Goal: Transaction & Acquisition: Obtain resource

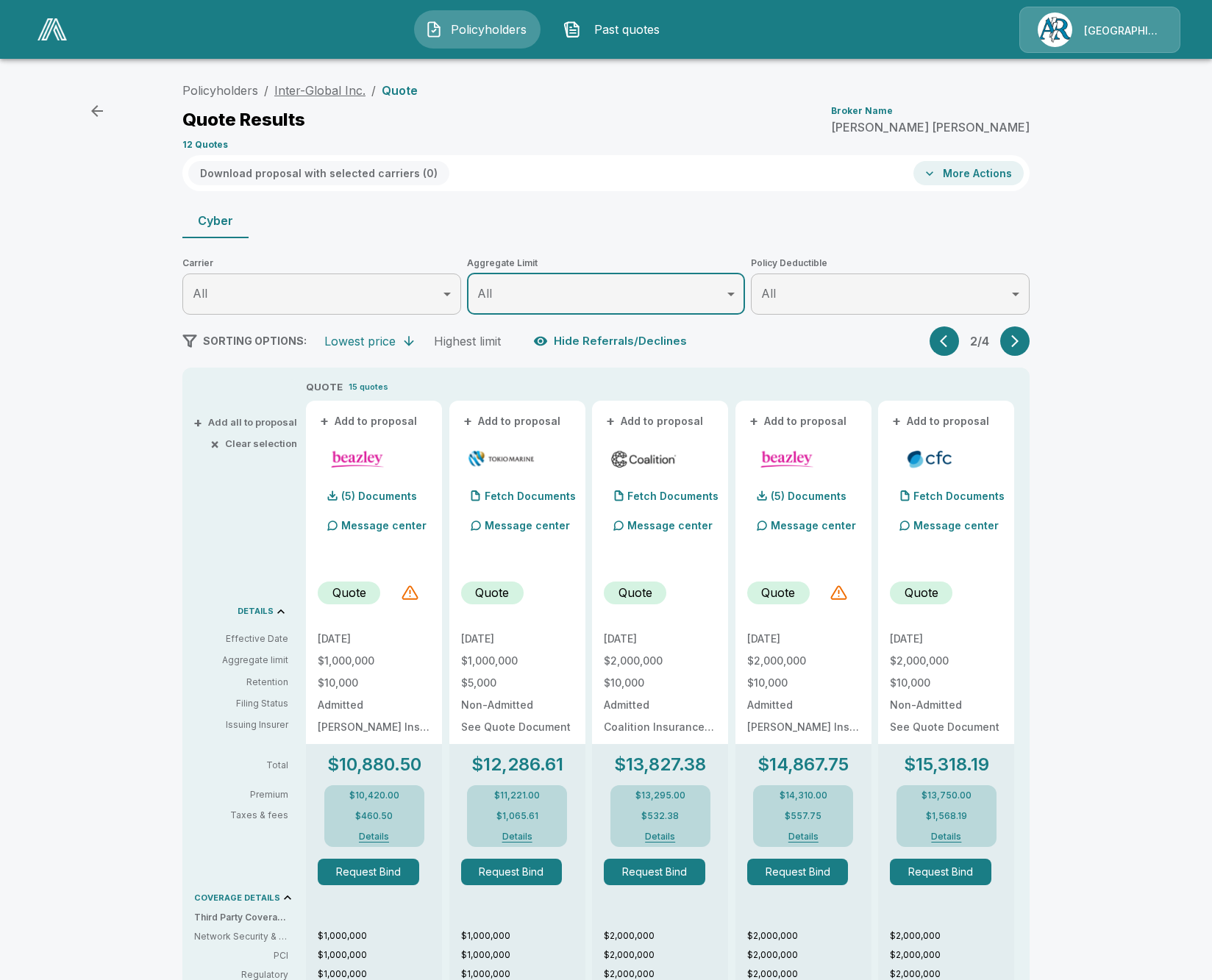
click at [302, 90] on link "Inter-Global Inc." at bounding box center [319, 90] width 91 height 15
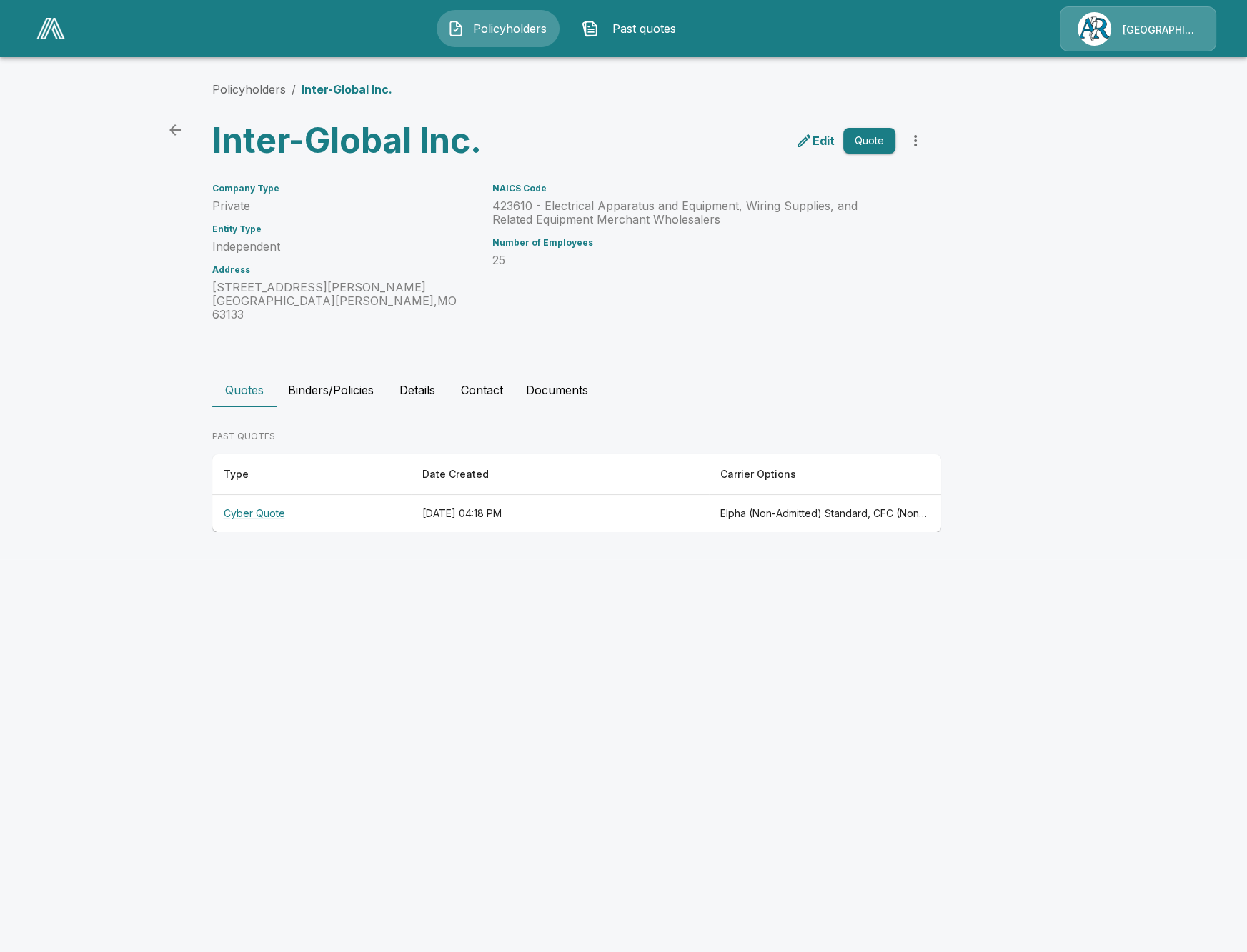
click at [50, 39] on img at bounding box center [50, 28] width 28 height 21
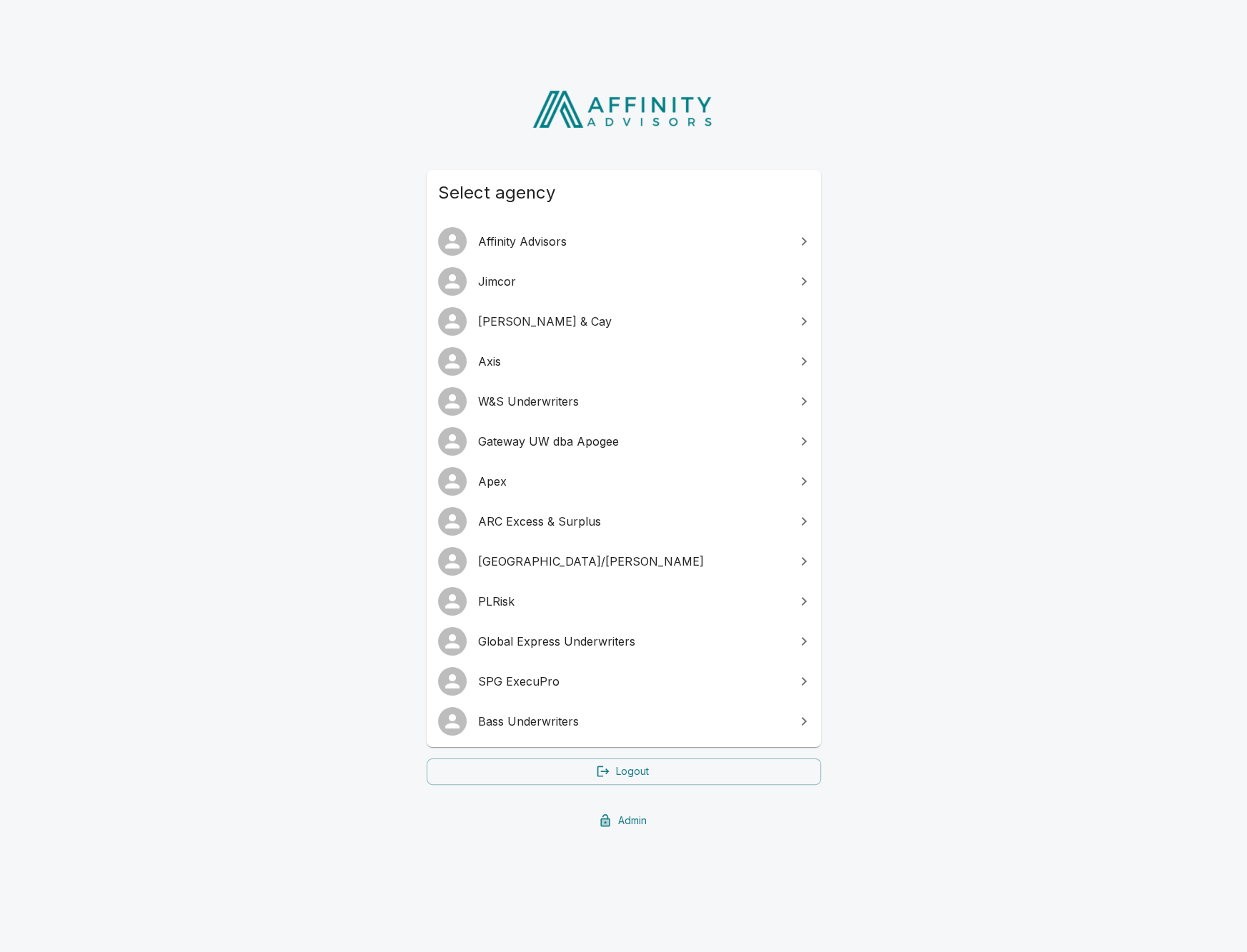
click at [682, 652] on link "Global Express Underwriters" at bounding box center [624, 641] width 395 height 40
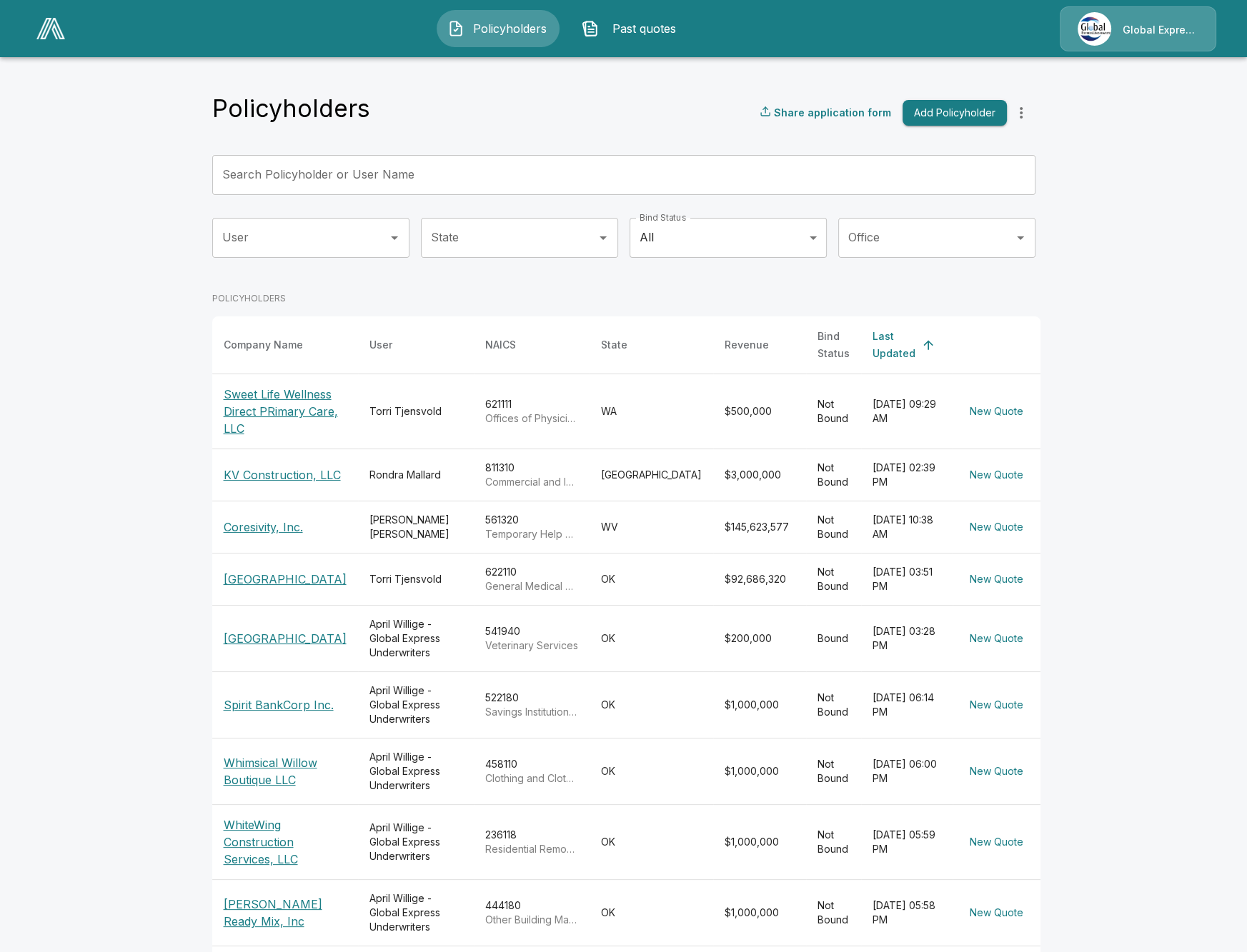
click at [382, 406] on div "[PERSON_NAME]" at bounding box center [416, 411] width 93 height 14
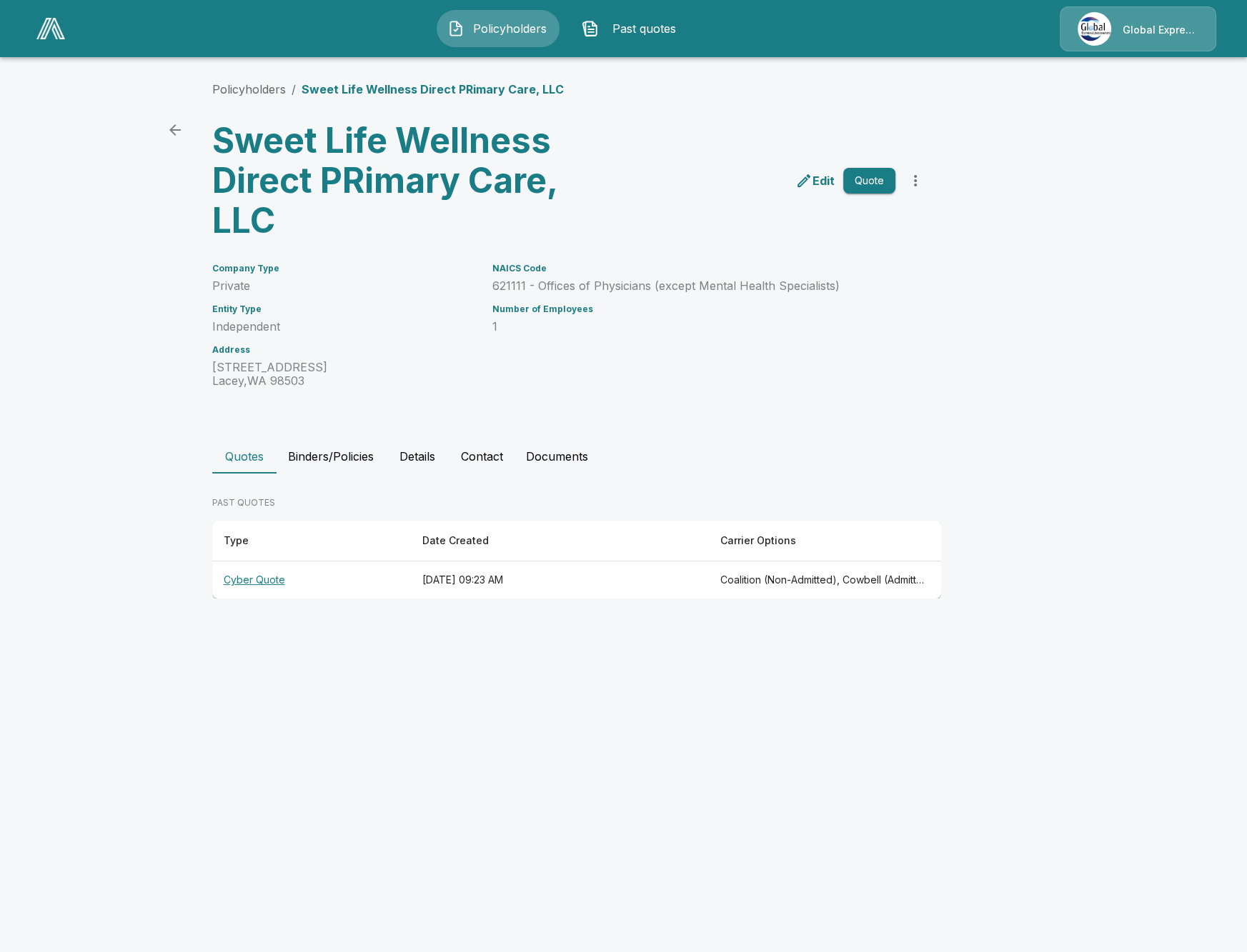
click at [491, 579] on th "[DATE] 09:23 AM" at bounding box center [560, 580] width 298 height 38
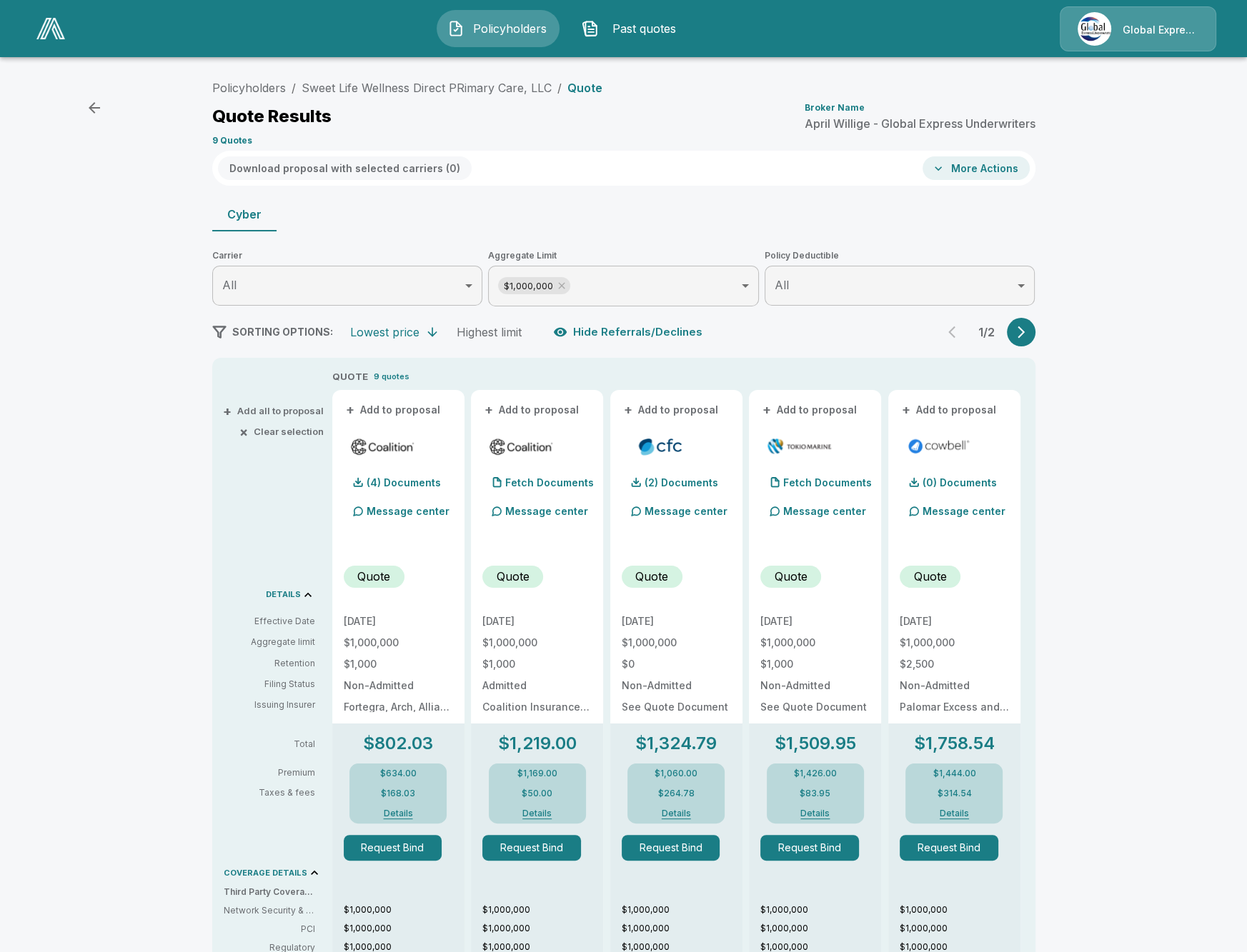
click at [299, 414] on button "+ Add all to proposal" at bounding box center [275, 411] width 98 height 9
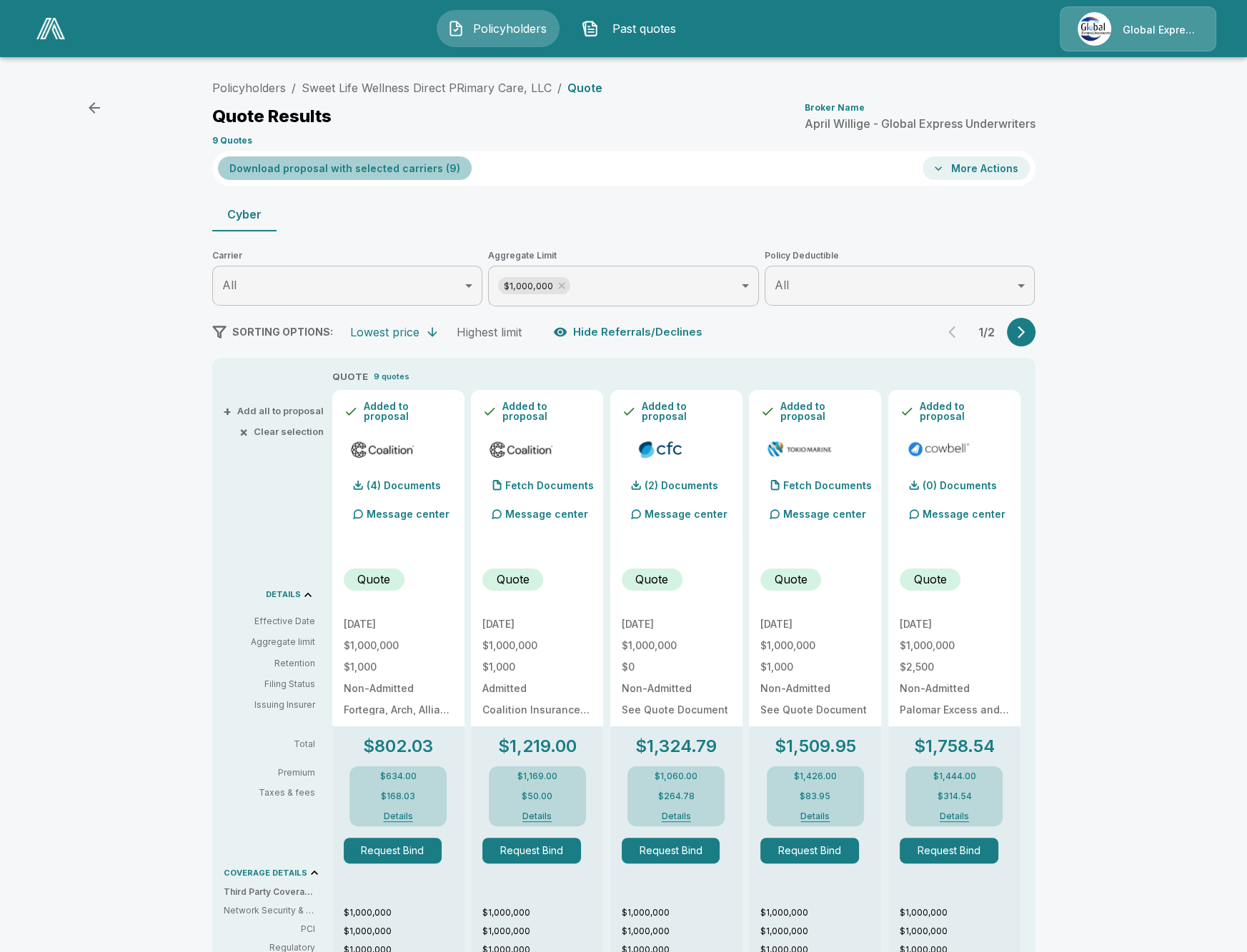
click at [411, 172] on button "Download proposal with selected carriers ( 9 )" at bounding box center [345, 169] width 254 height 24
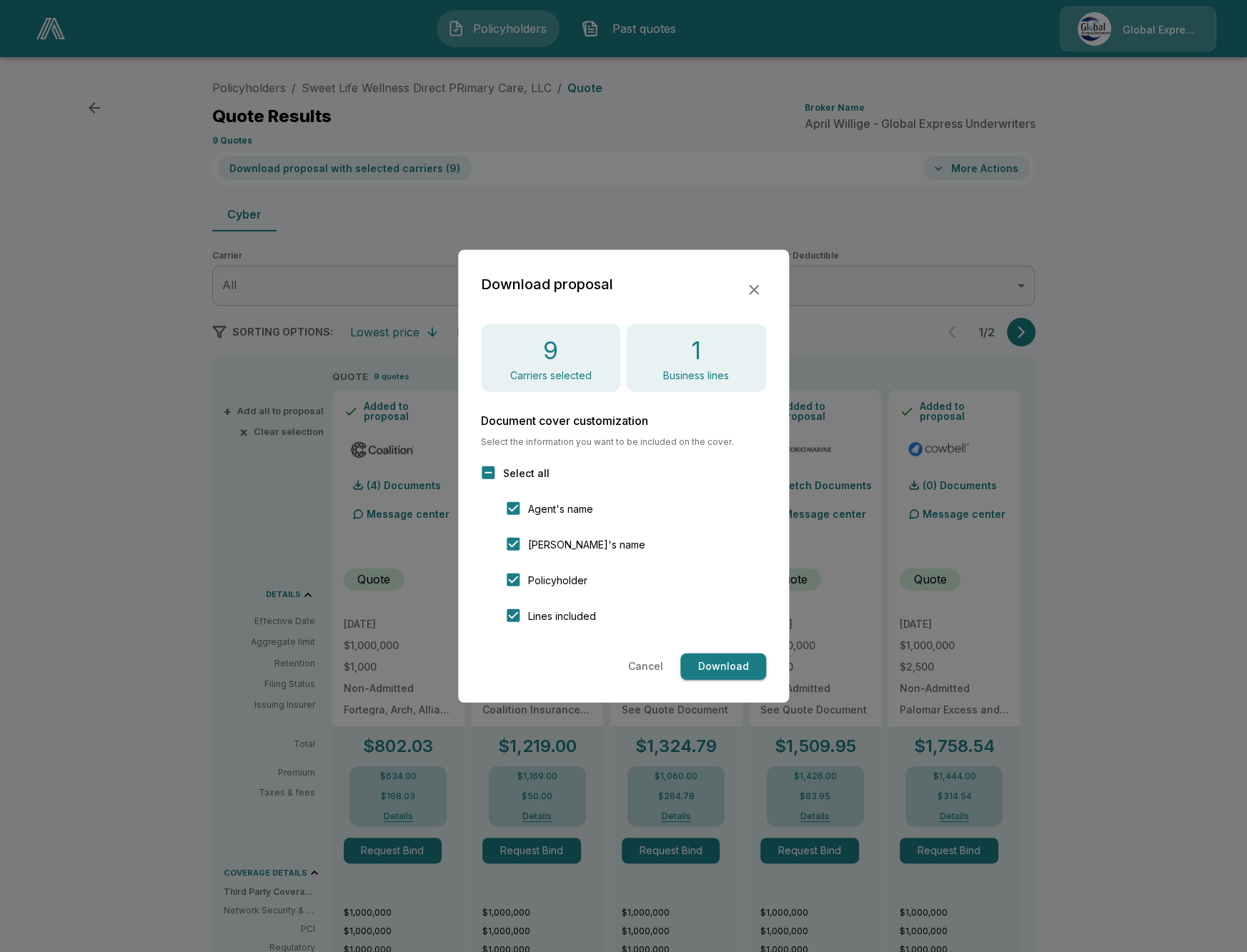
click at [730, 669] on button "Download" at bounding box center [723, 667] width 86 height 27
click at [1089, 497] on div at bounding box center [623, 476] width 1247 height 952
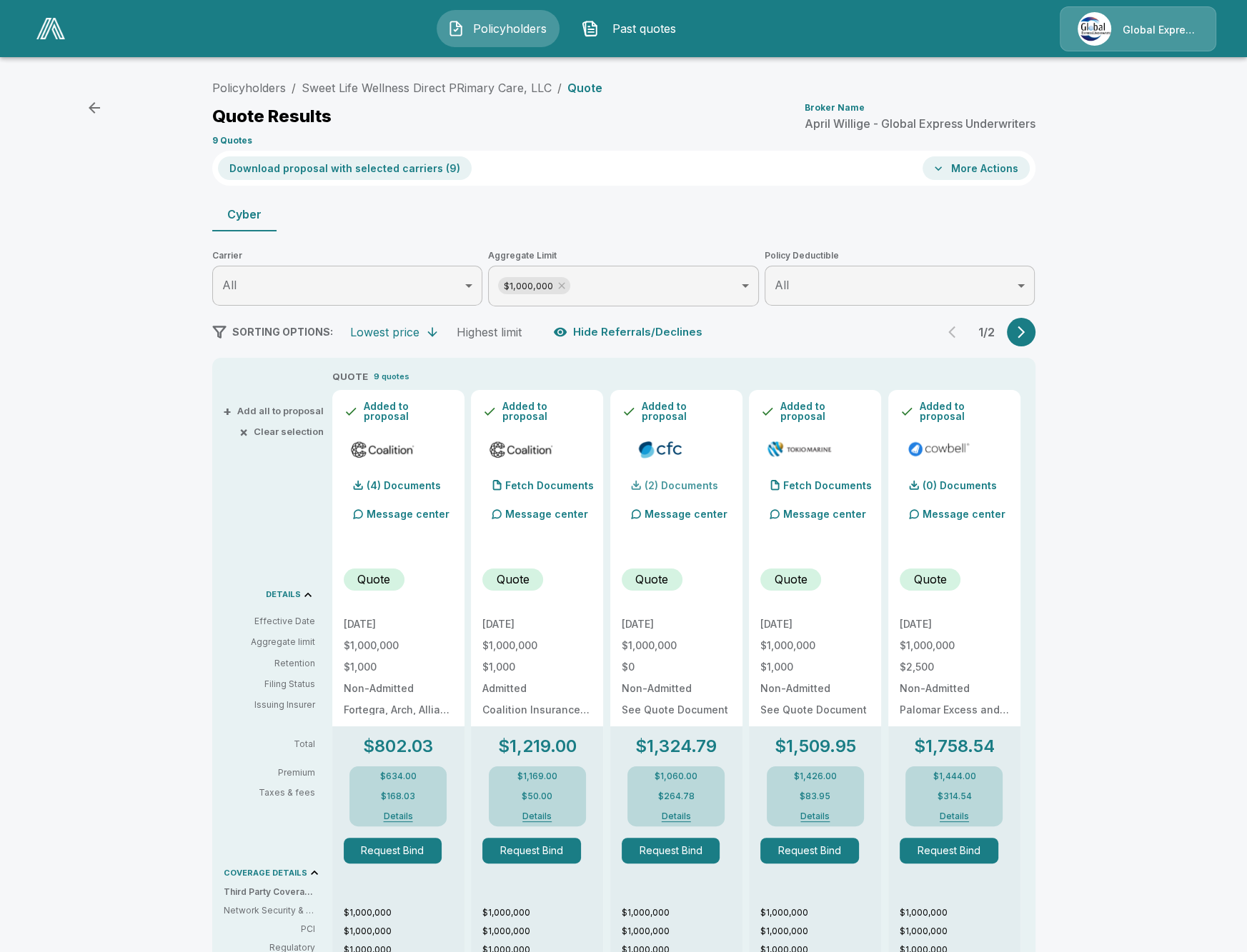
click at [704, 486] on p "(2) Documents" at bounding box center [681, 485] width 73 height 10
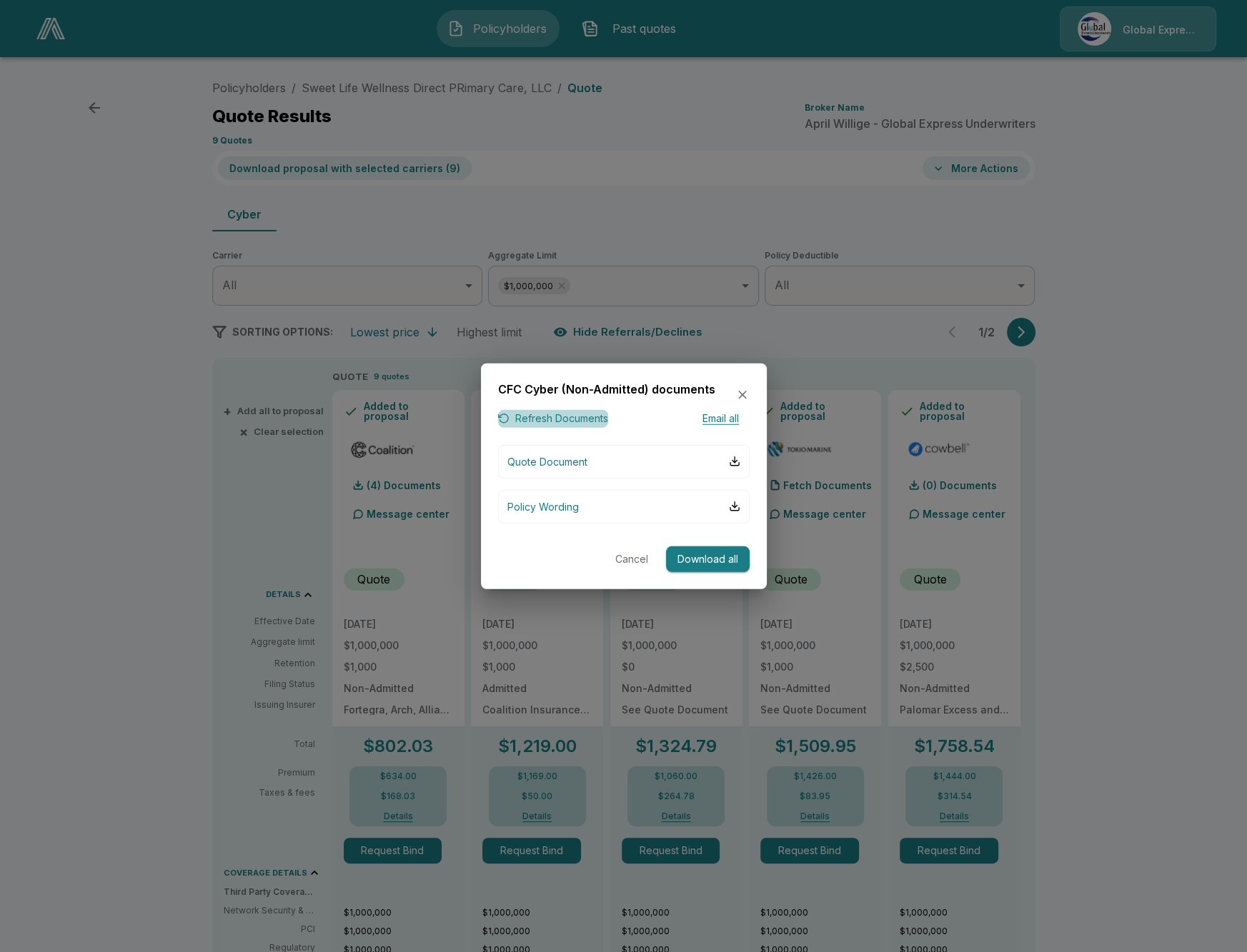
click at [570, 425] on button "Refresh Documents" at bounding box center [553, 419] width 110 height 18
click at [679, 469] on button "Quote Document" at bounding box center [623, 461] width 251 height 34
click at [81, 402] on div at bounding box center [623, 476] width 1247 height 952
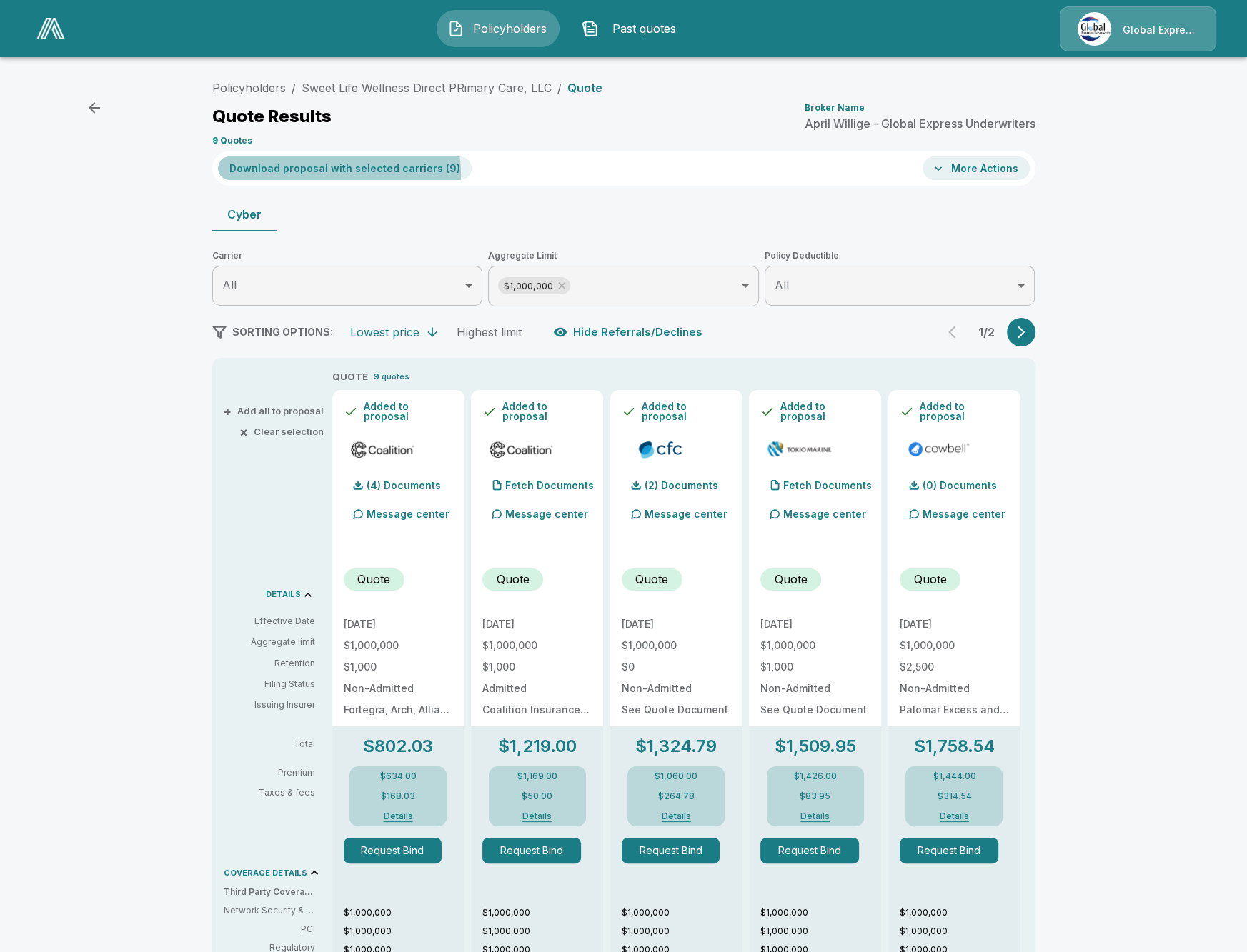
click at [338, 174] on button "Download proposal with selected carriers ( 9 )" at bounding box center [345, 169] width 254 height 24
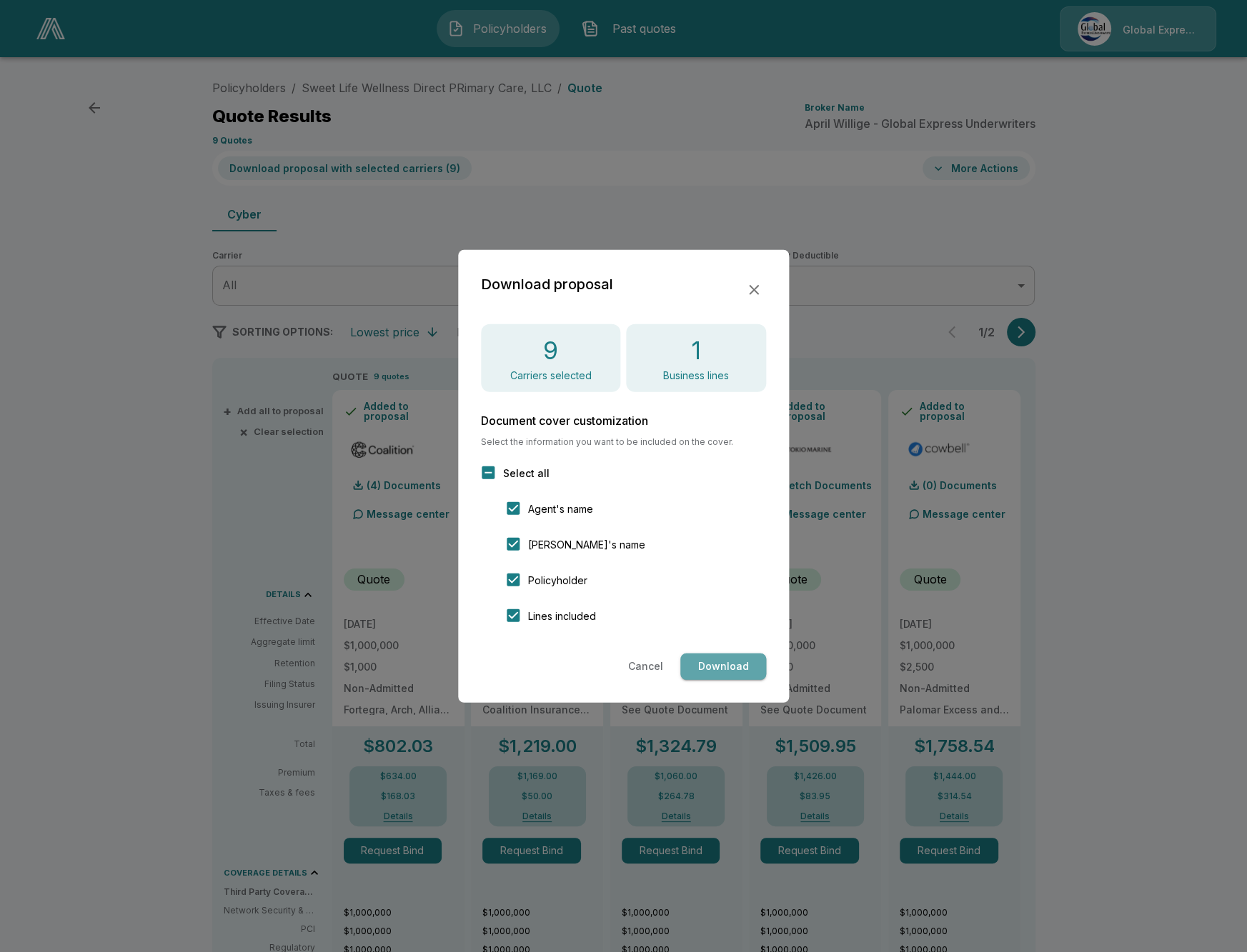
click at [737, 671] on button "Download" at bounding box center [723, 667] width 86 height 27
click at [703, 665] on button "Download" at bounding box center [723, 667] width 86 height 27
click at [46, 272] on div at bounding box center [623, 476] width 1247 height 952
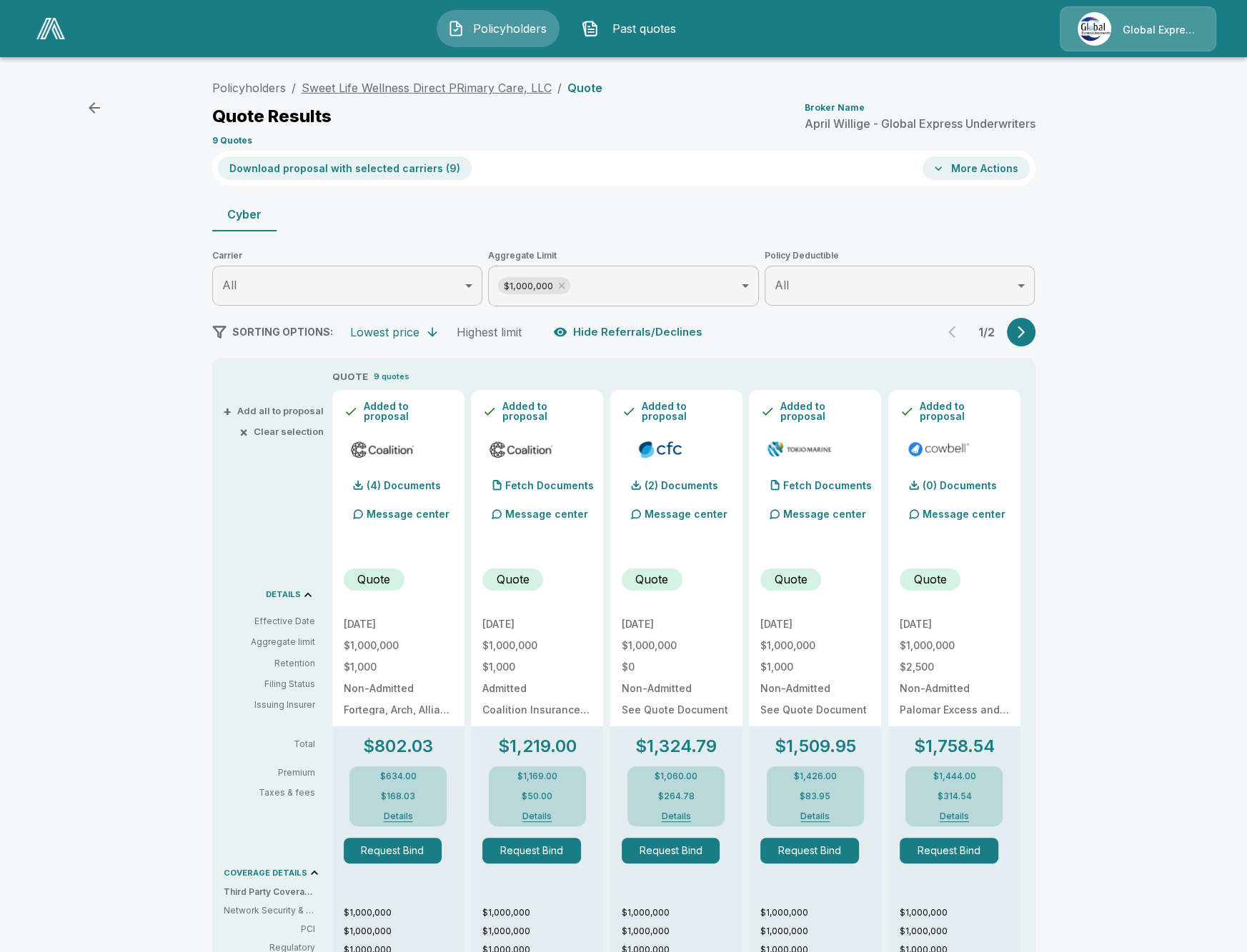
click at [491, 87] on link "Sweet Life Wellness Direct PRimary Care, LLC" at bounding box center [426, 87] width 250 height 14
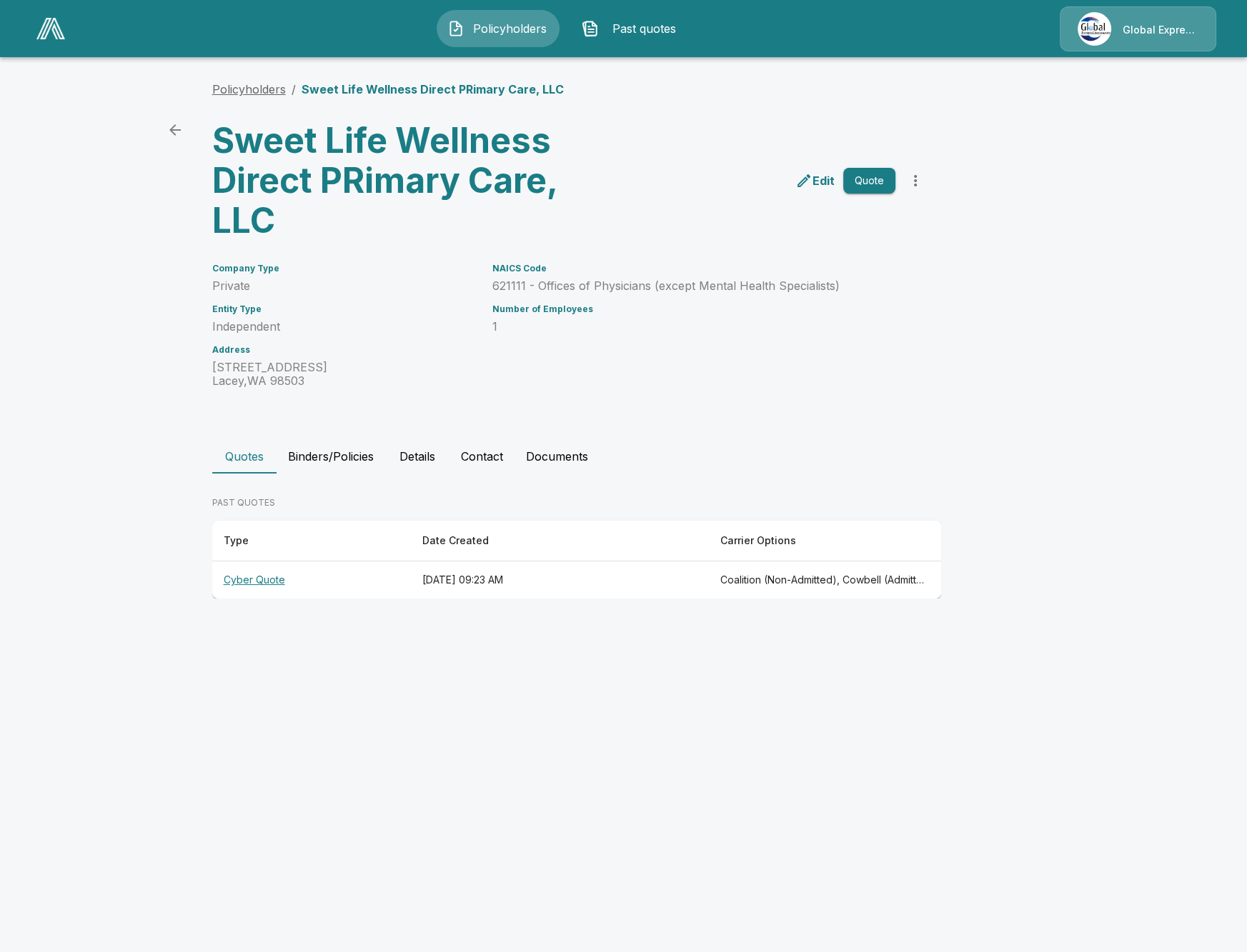
click at [273, 91] on link "Policyholders" at bounding box center [248, 89] width 73 height 14
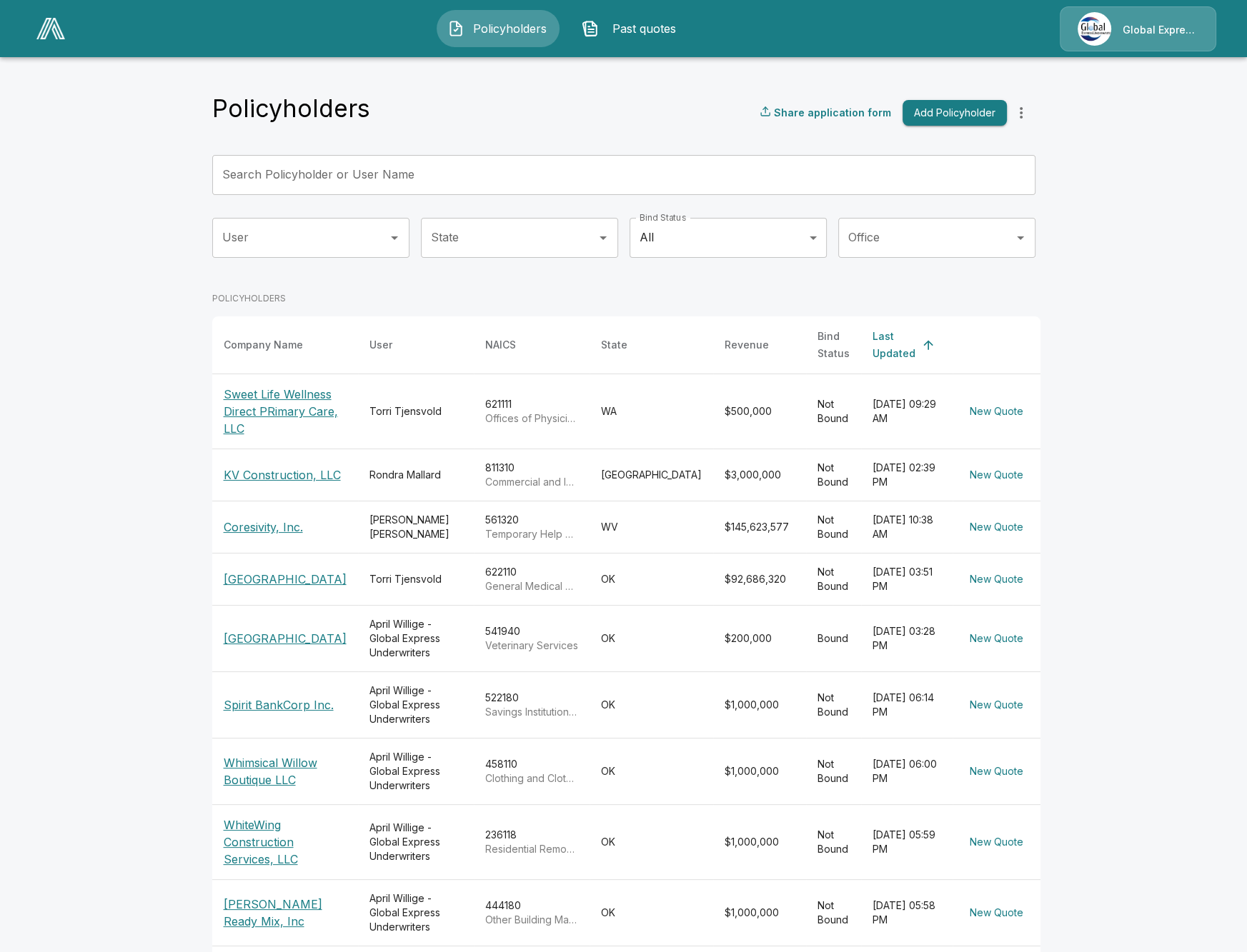
click at [965, 127] on div "Policyholders Share application form Add Policyholder" at bounding box center [623, 113] width 823 height 39
click at [55, 39] on img at bounding box center [50, 28] width 28 height 21
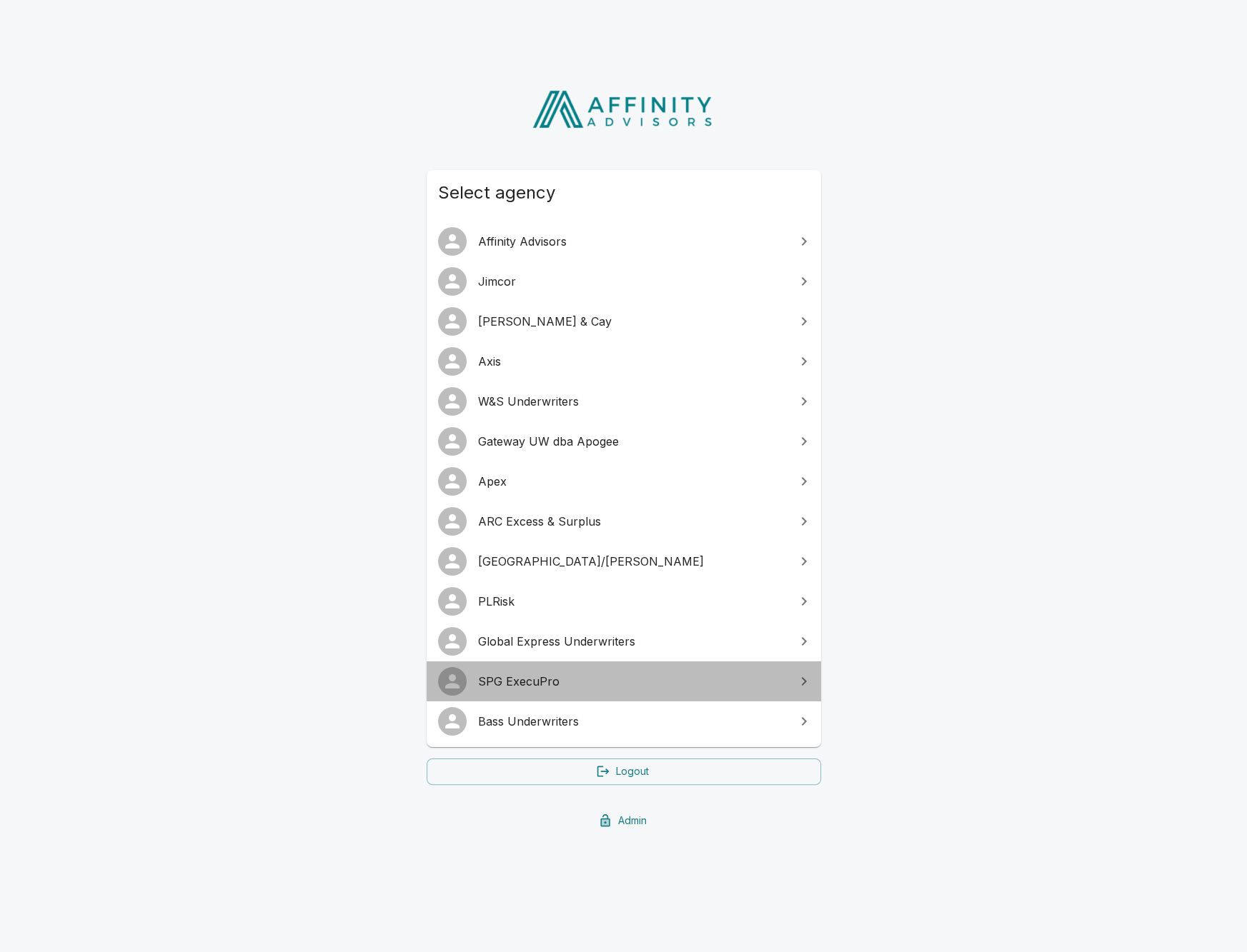
click at [536, 667] on link "SPG ExecuPro" at bounding box center [624, 681] width 395 height 40
